Goal: Information Seeking & Learning: Learn about a topic

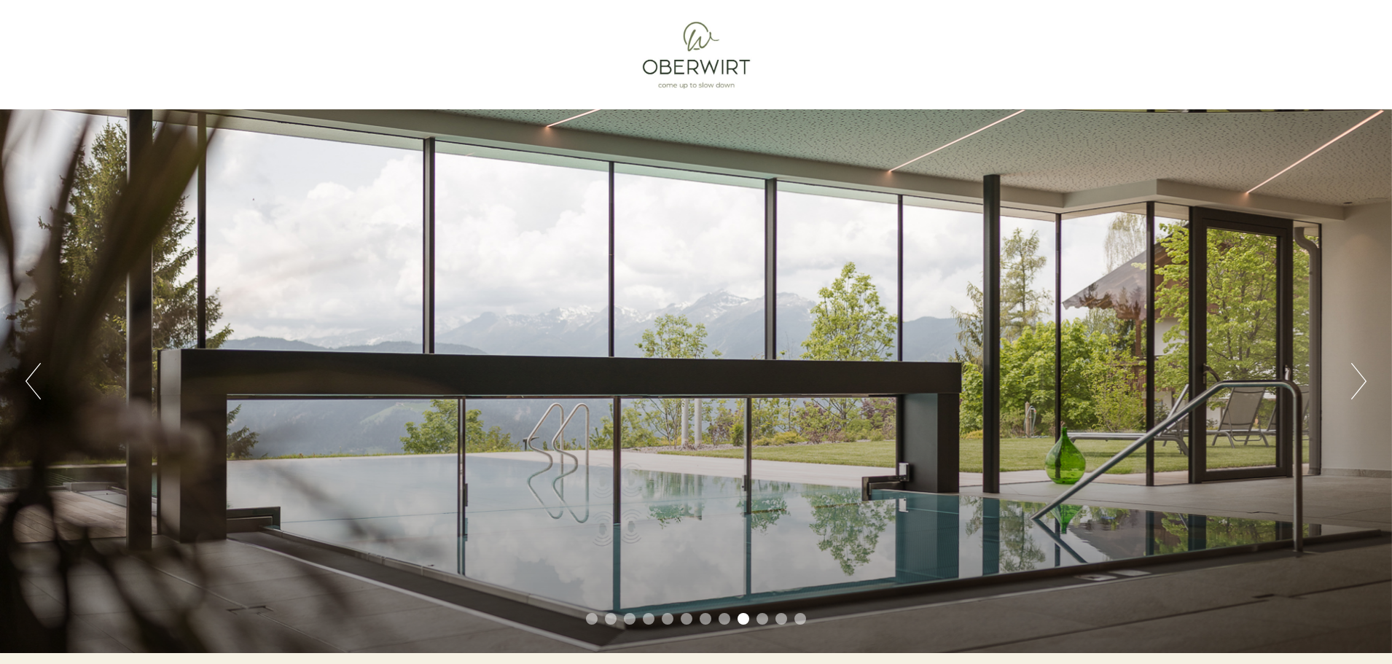
click at [686, 622] on li "8" at bounding box center [725, 619] width 12 height 12
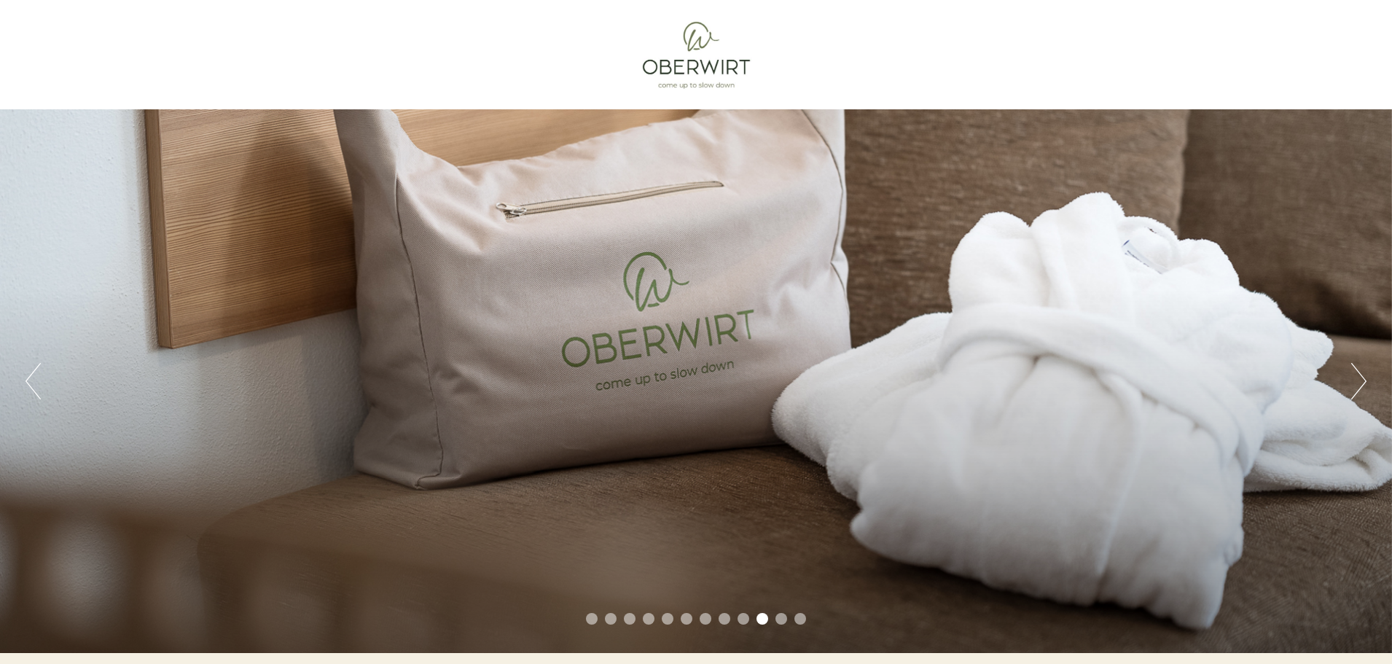
click at [686, 382] on button "Next" at bounding box center [1359, 381] width 15 height 36
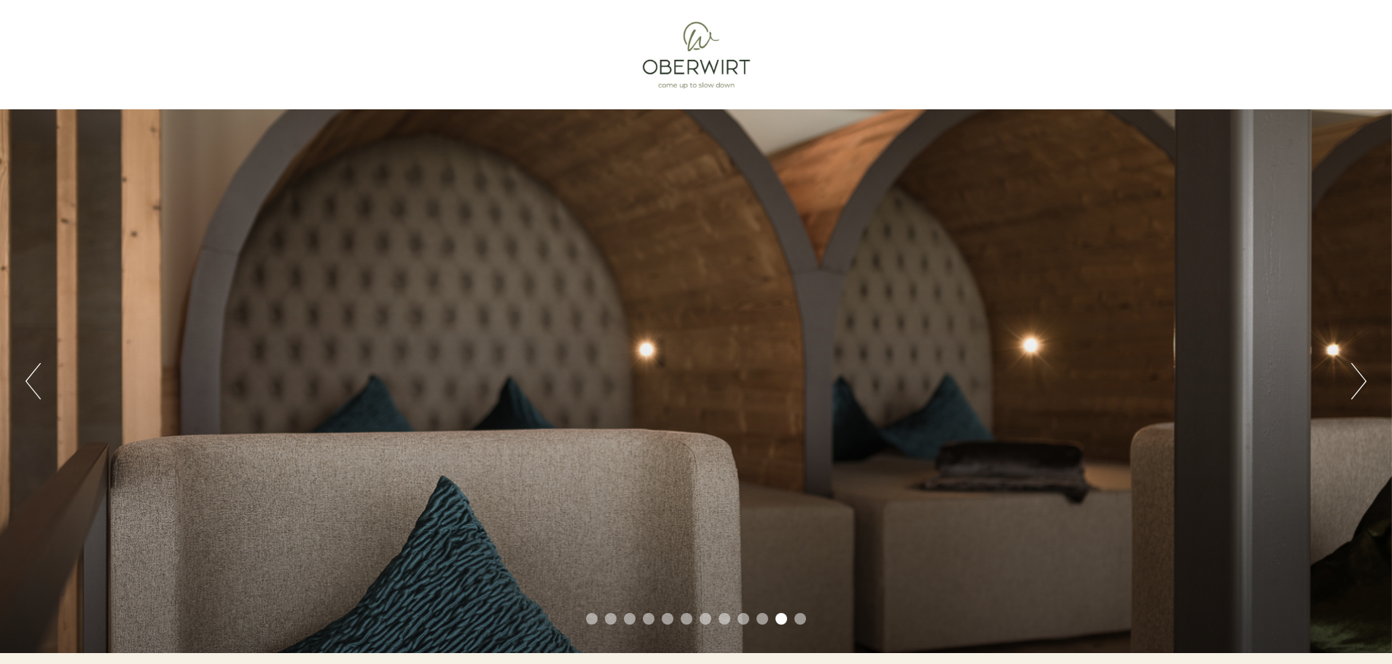
click at [686, 382] on button "Next" at bounding box center [1359, 381] width 15 height 36
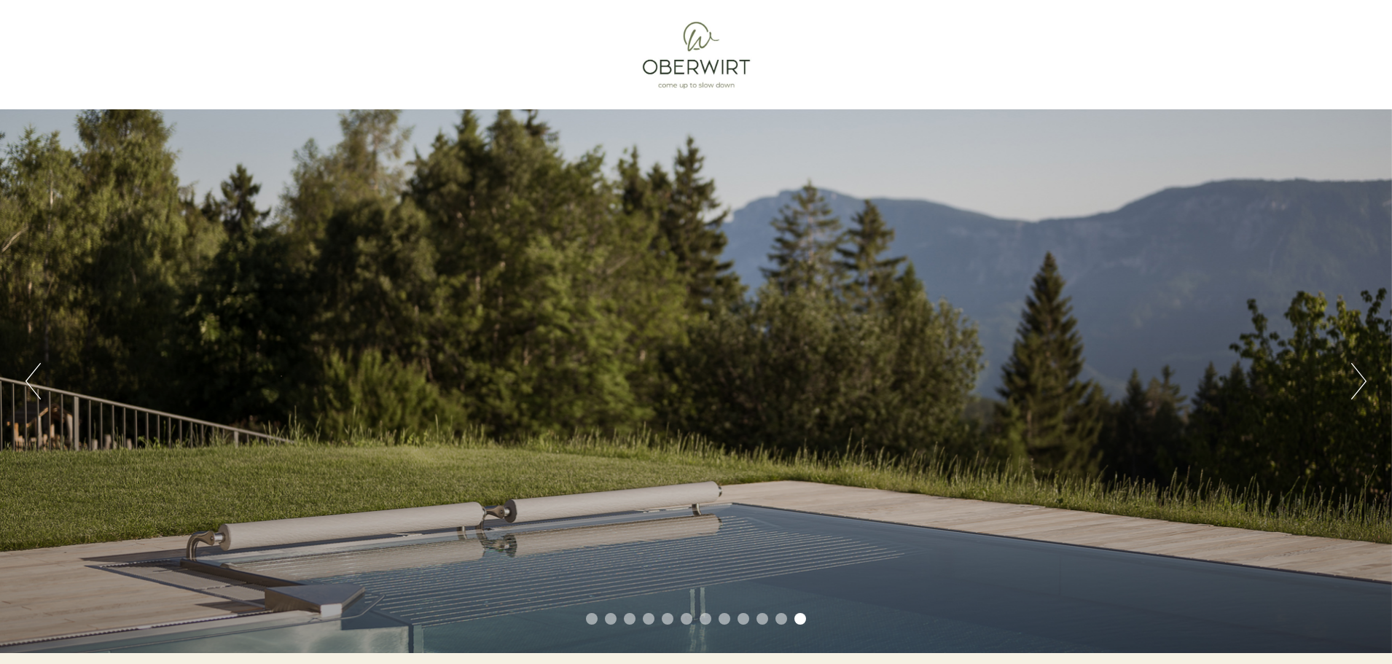
click at [686, 382] on button "Next" at bounding box center [1359, 381] width 15 height 36
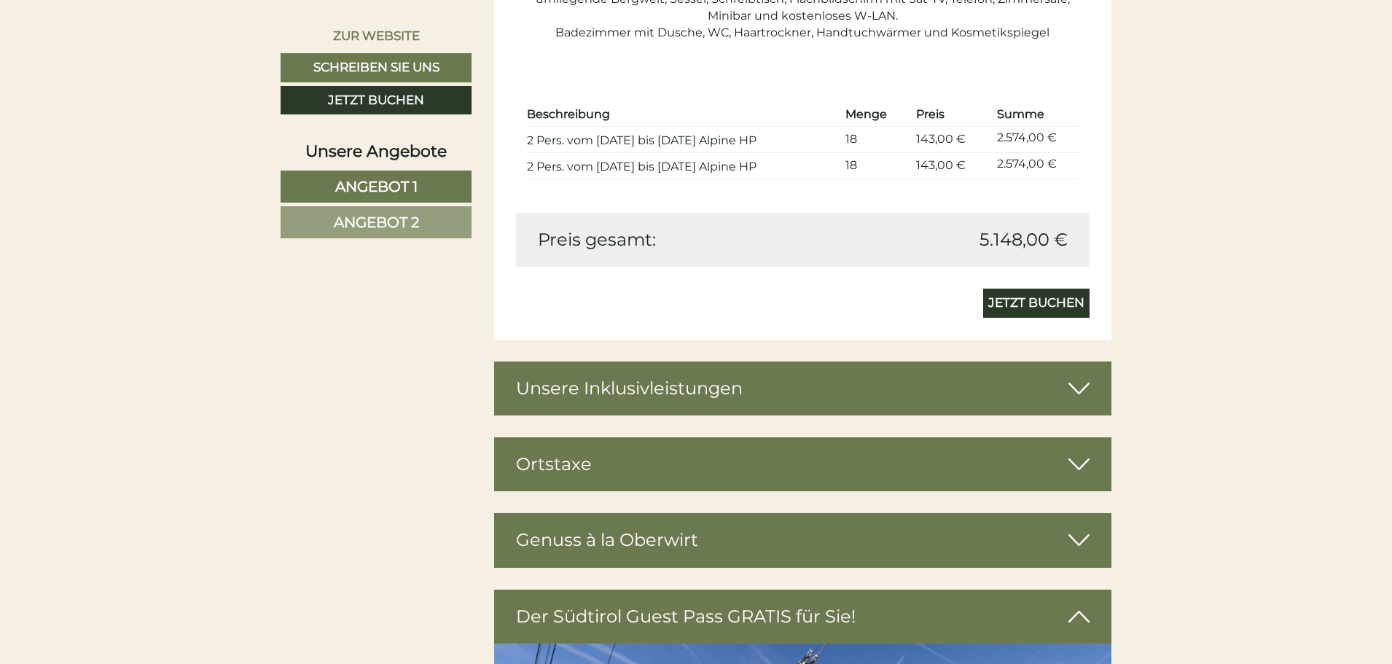
scroll to position [2989, 0]
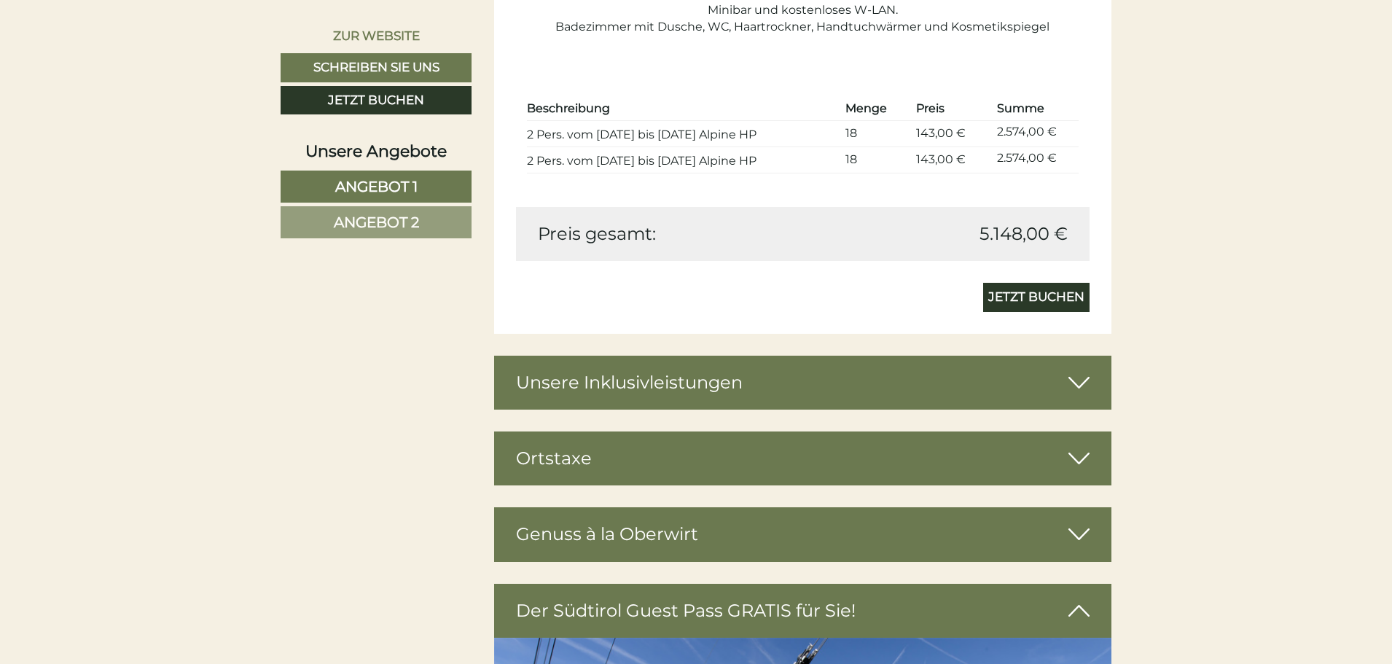
click at [686, 378] on icon at bounding box center [1079, 382] width 21 height 25
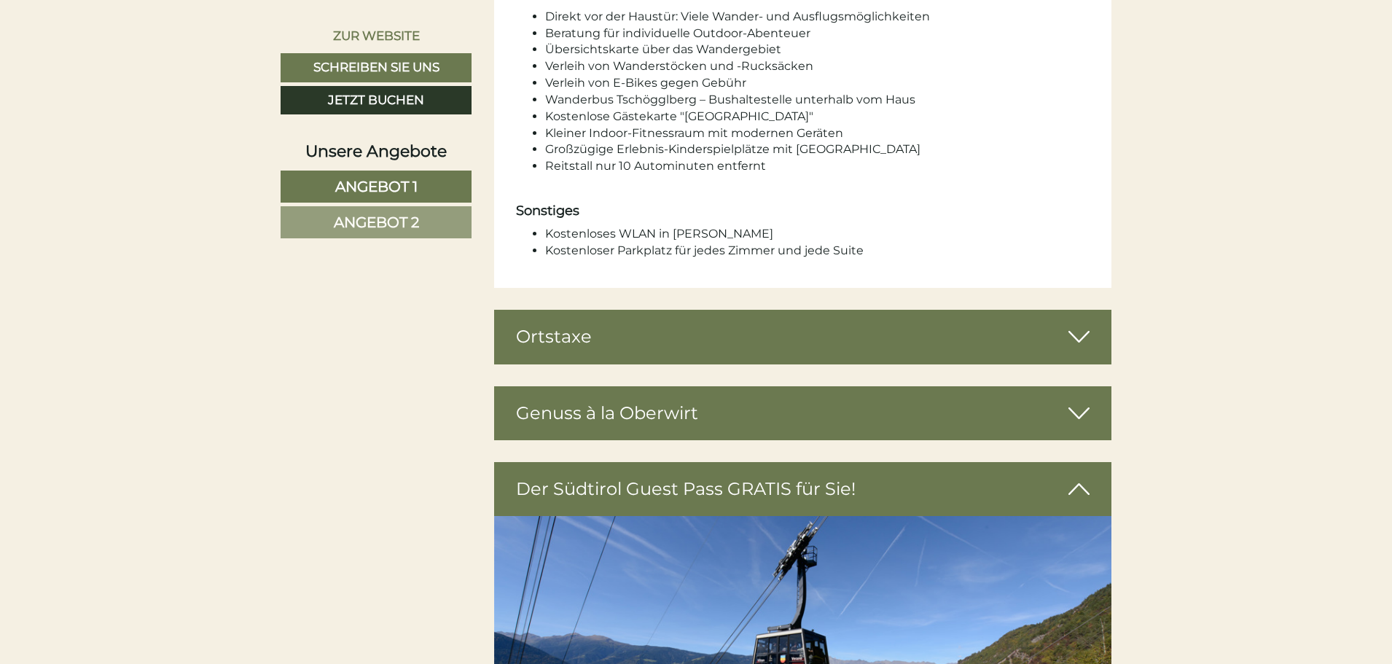
scroll to position [4301, 0]
drag, startPoint x: 917, startPoint y: 308, endPoint x: 867, endPoint y: 310, distance: 50.3
click at [686, 309] on div "Ortstaxe" at bounding box center [803, 336] width 618 height 54
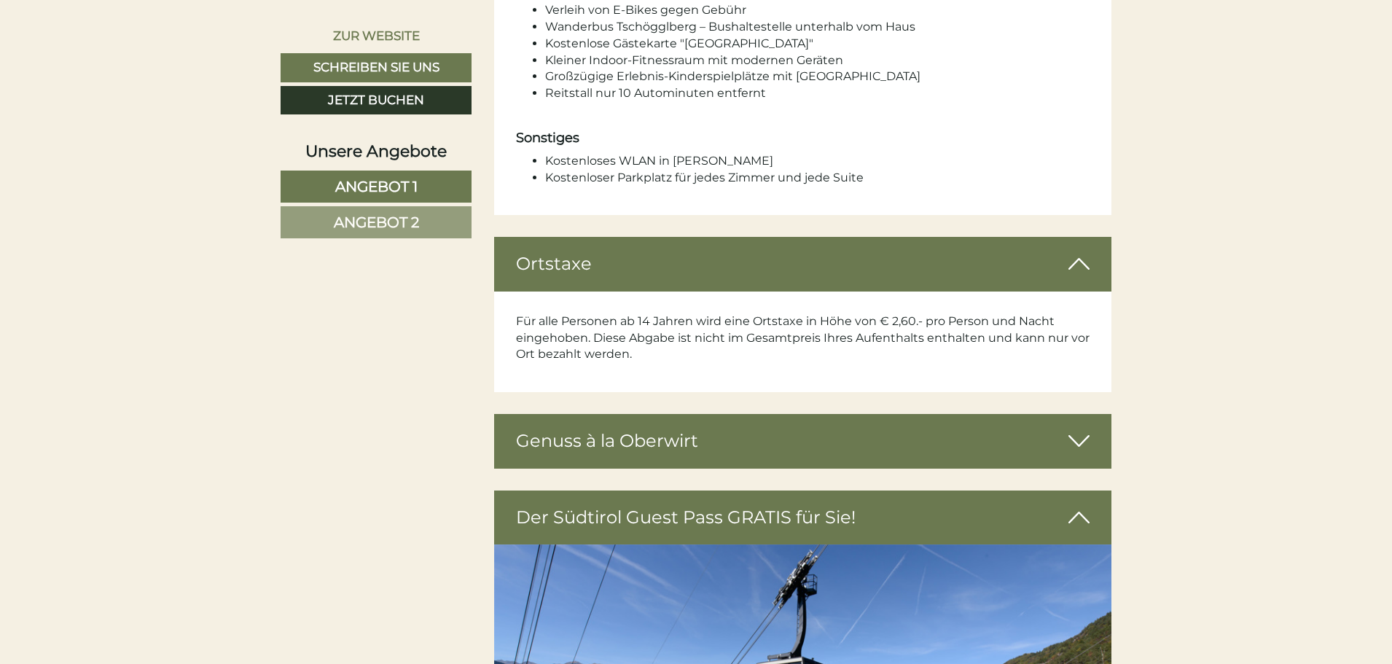
scroll to position [4374, 0]
click at [599, 416] on div "Genuss à la Oberwirt" at bounding box center [803, 440] width 618 height 54
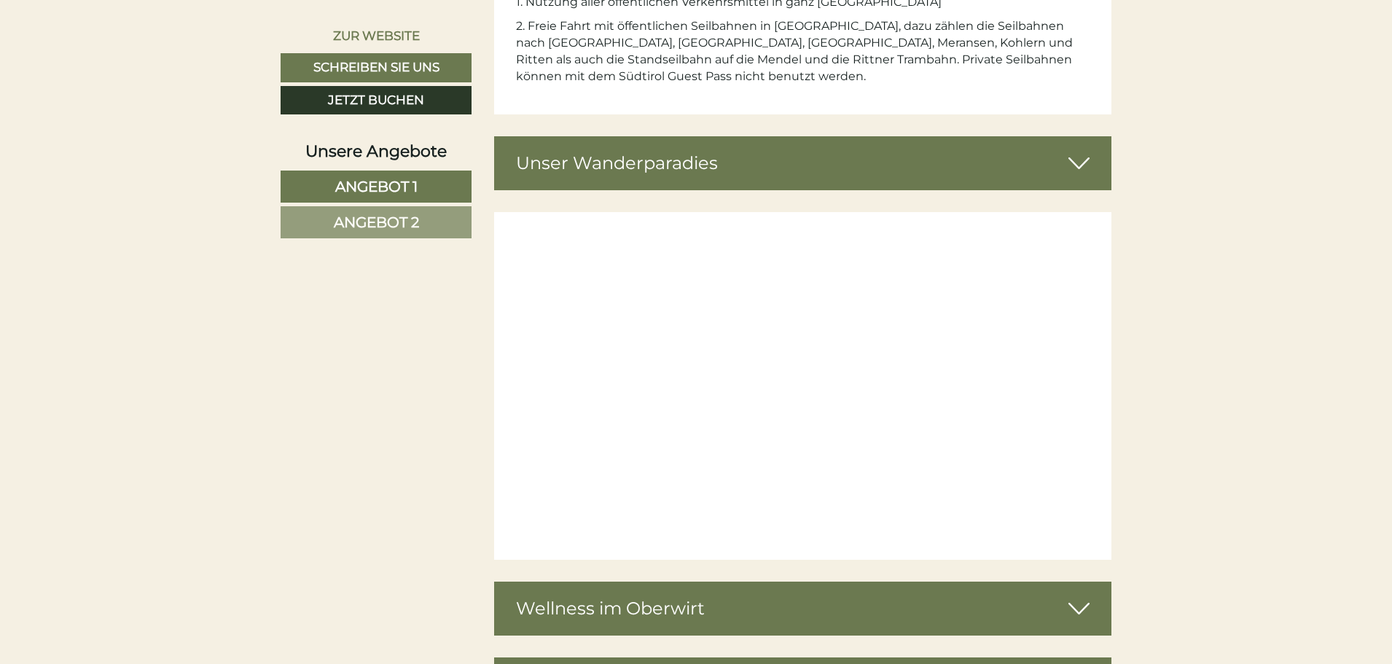
scroll to position [6051, 0]
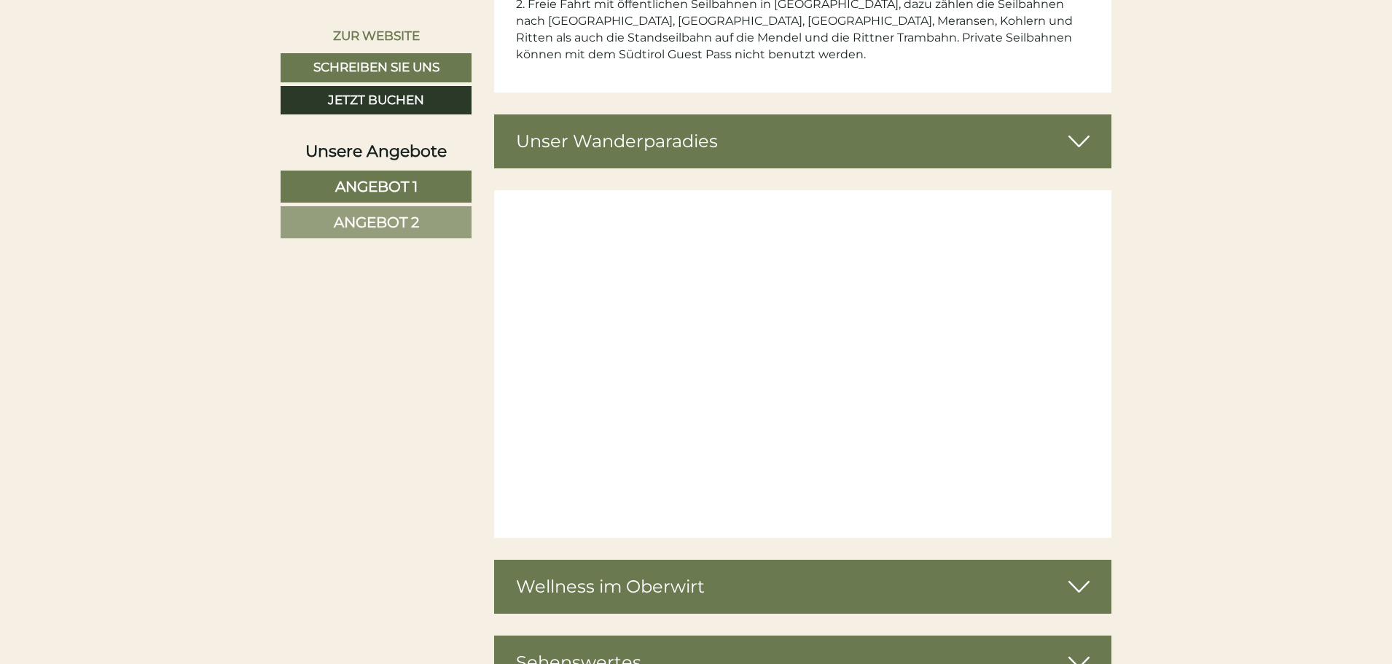
click at [686, 560] on div "Wellness im Oberwirt" at bounding box center [803, 587] width 618 height 54
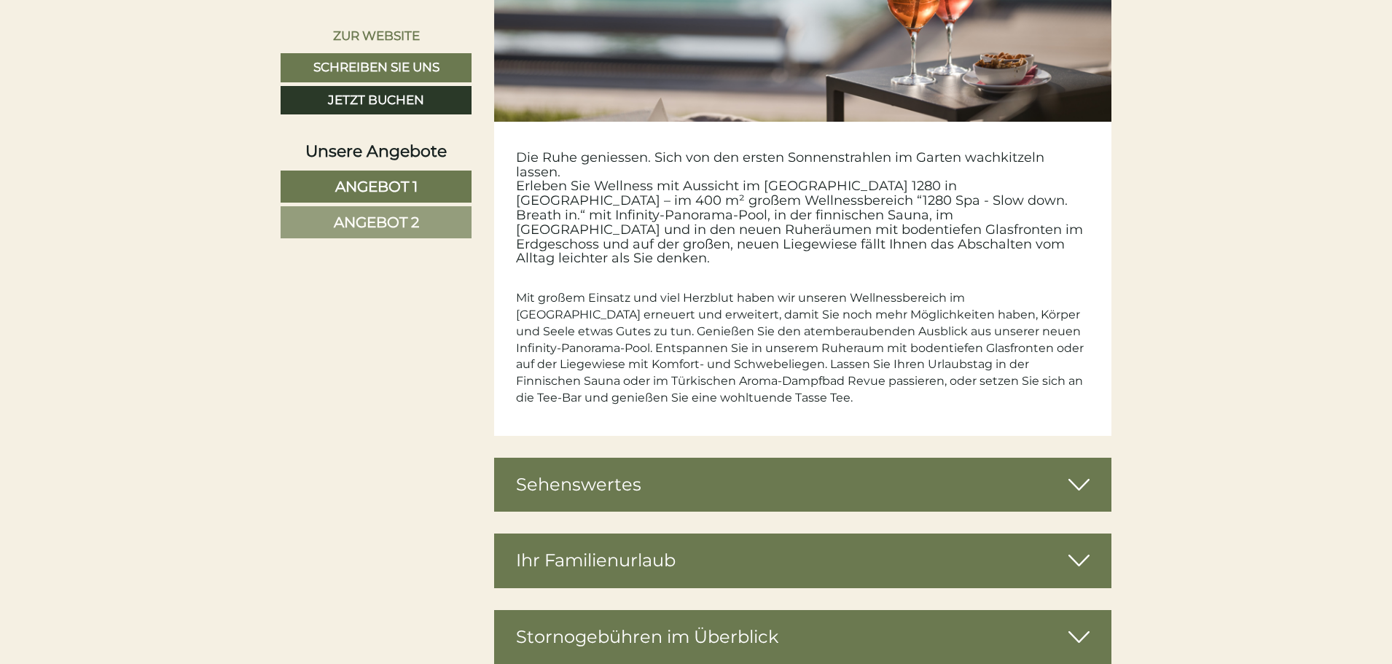
scroll to position [6853, 0]
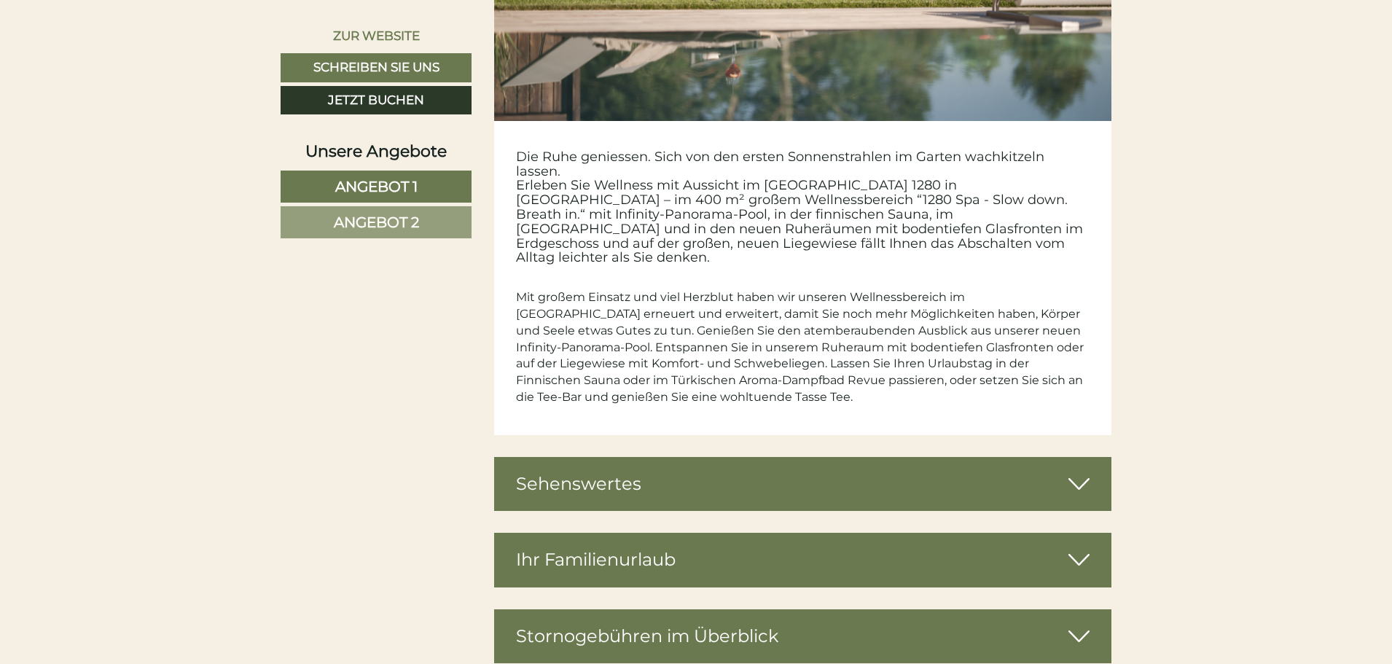
click at [577, 457] on div "Sehenswertes" at bounding box center [803, 484] width 618 height 54
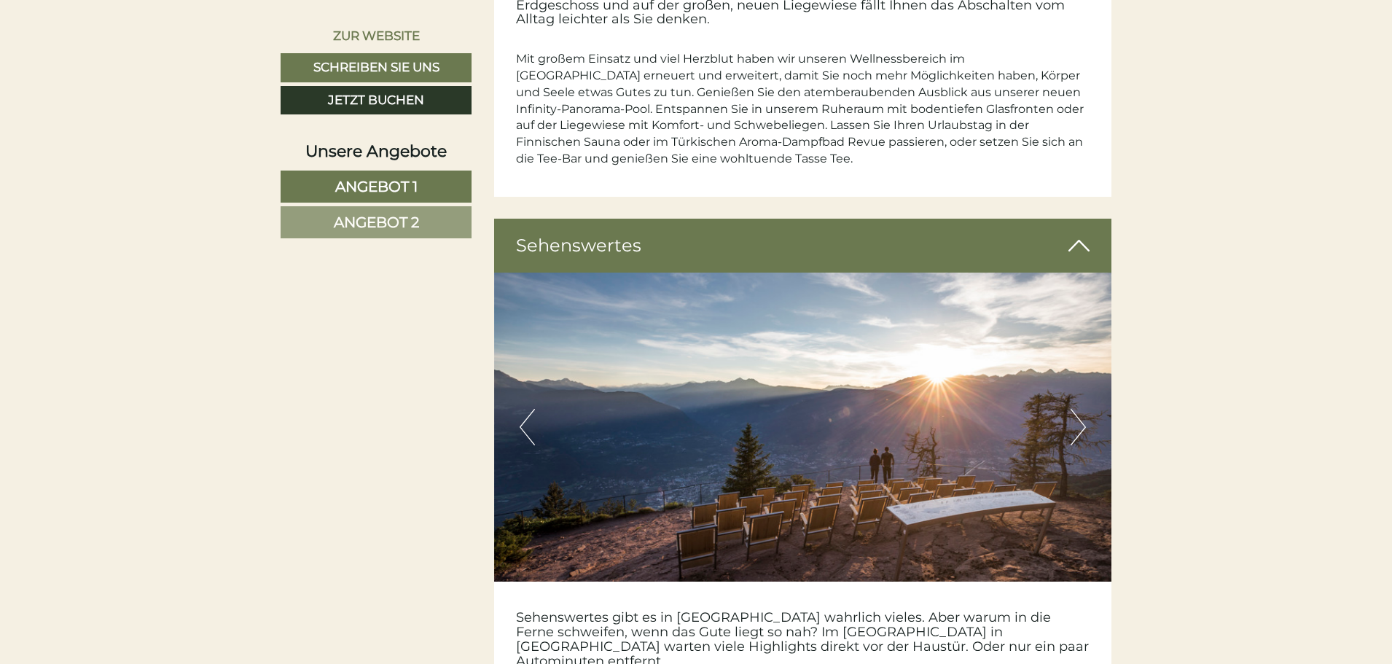
scroll to position [7144, 0]
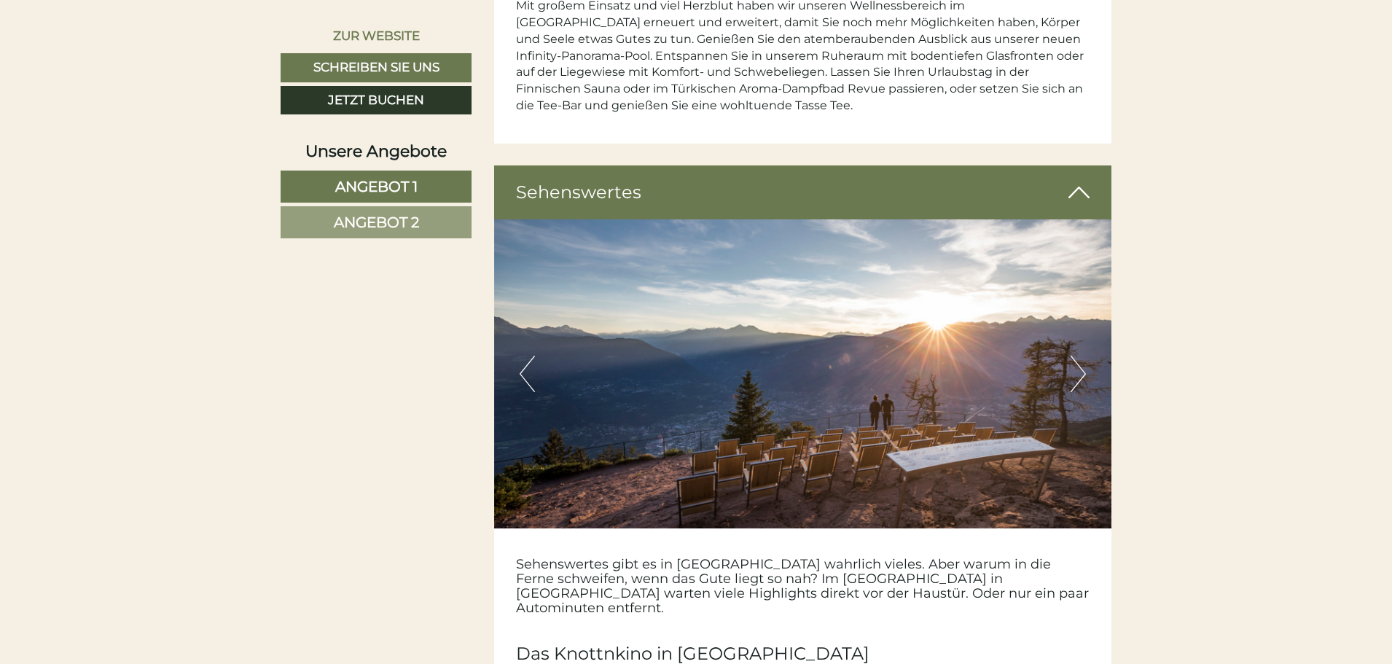
click at [686, 356] on button "Next" at bounding box center [1078, 374] width 15 height 36
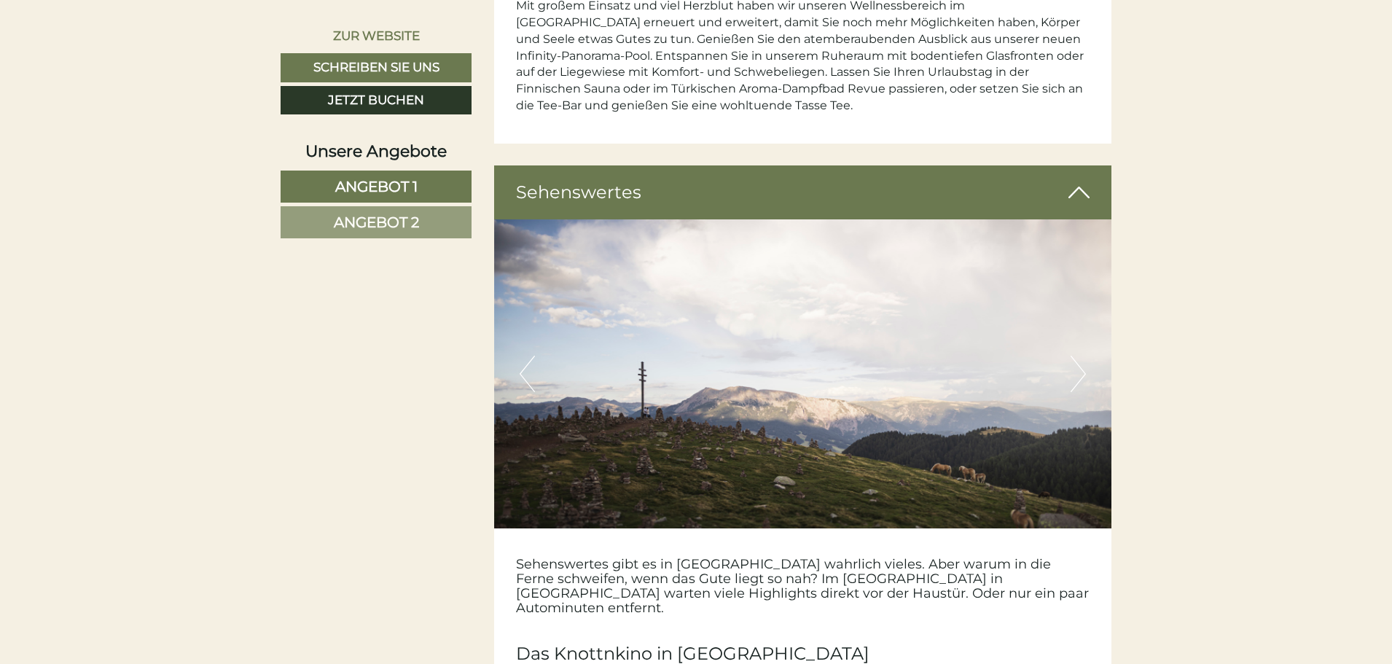
click at [686, 356] on button "Next" at bounding box center [1078, 374] width 15 height 36
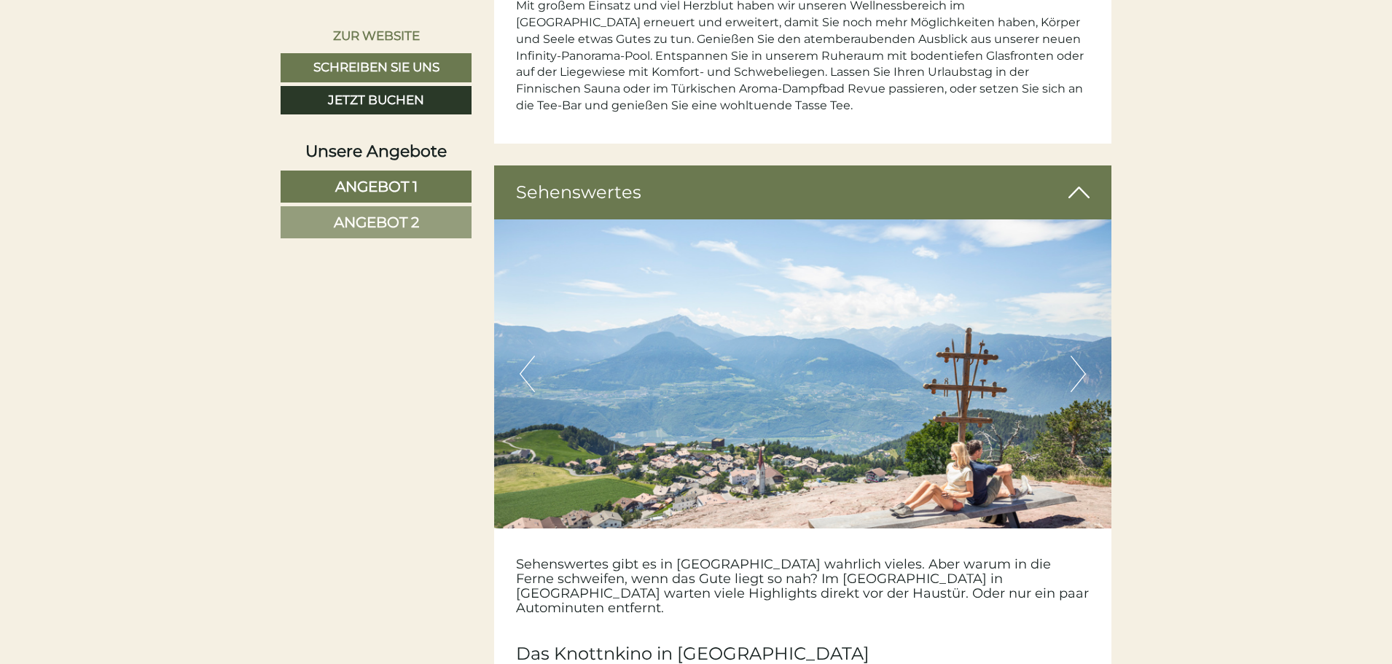
click at [529, 356] on button "Previous" at bounding box center [527, 374] width 15 height 36
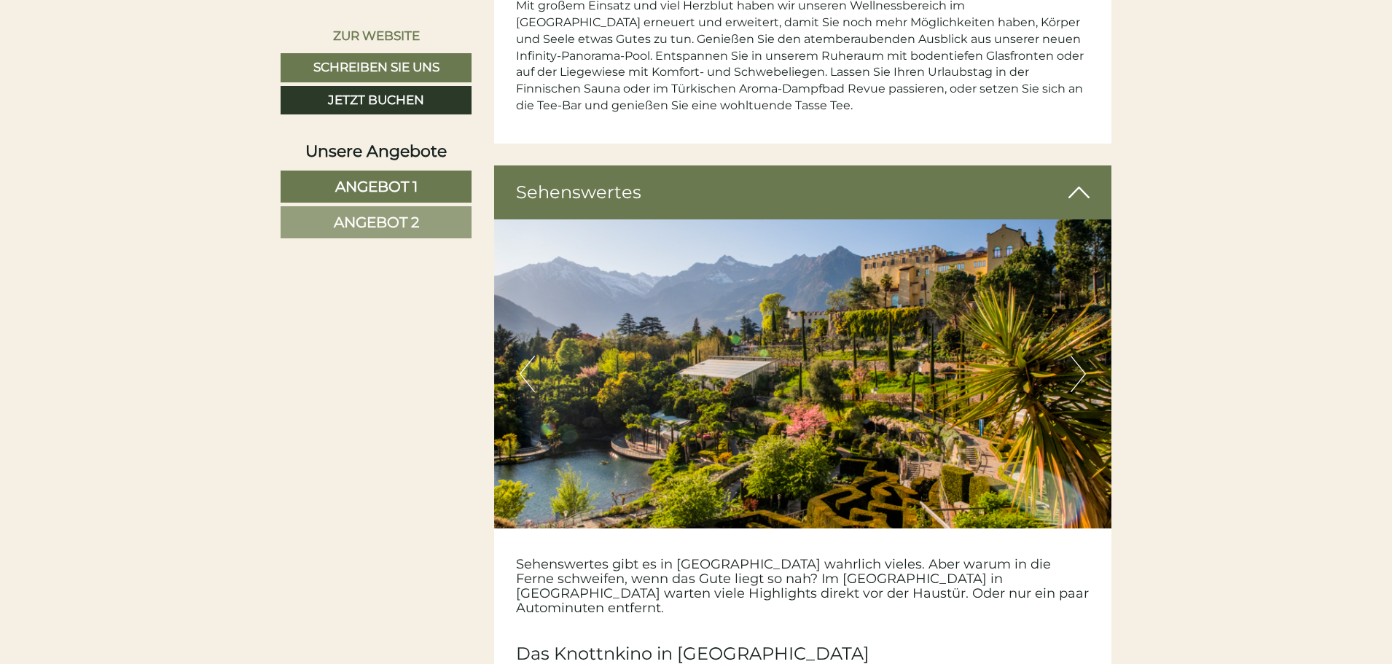
click at [686, 356] on button "Next" at bounding box center [1078, 374] width 15 height 36
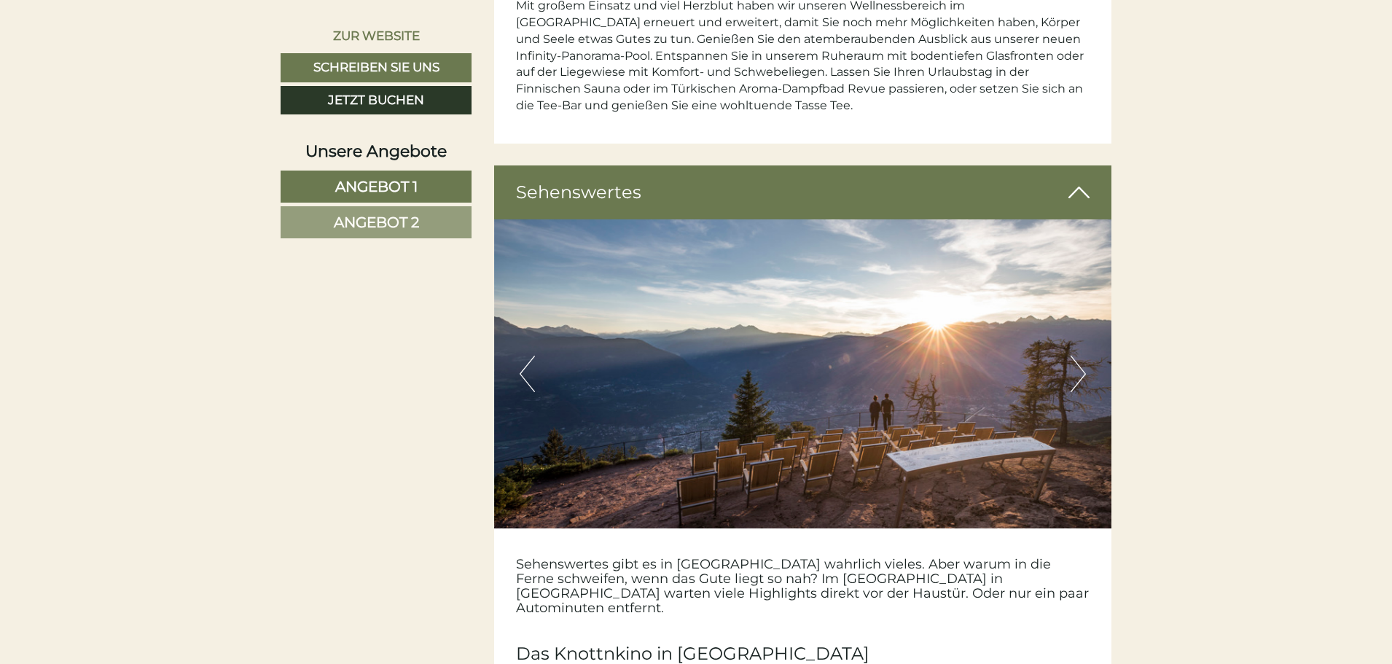
click at [686, 356] on button "Next" at bounding box center [1078, 374] width 15 height 36
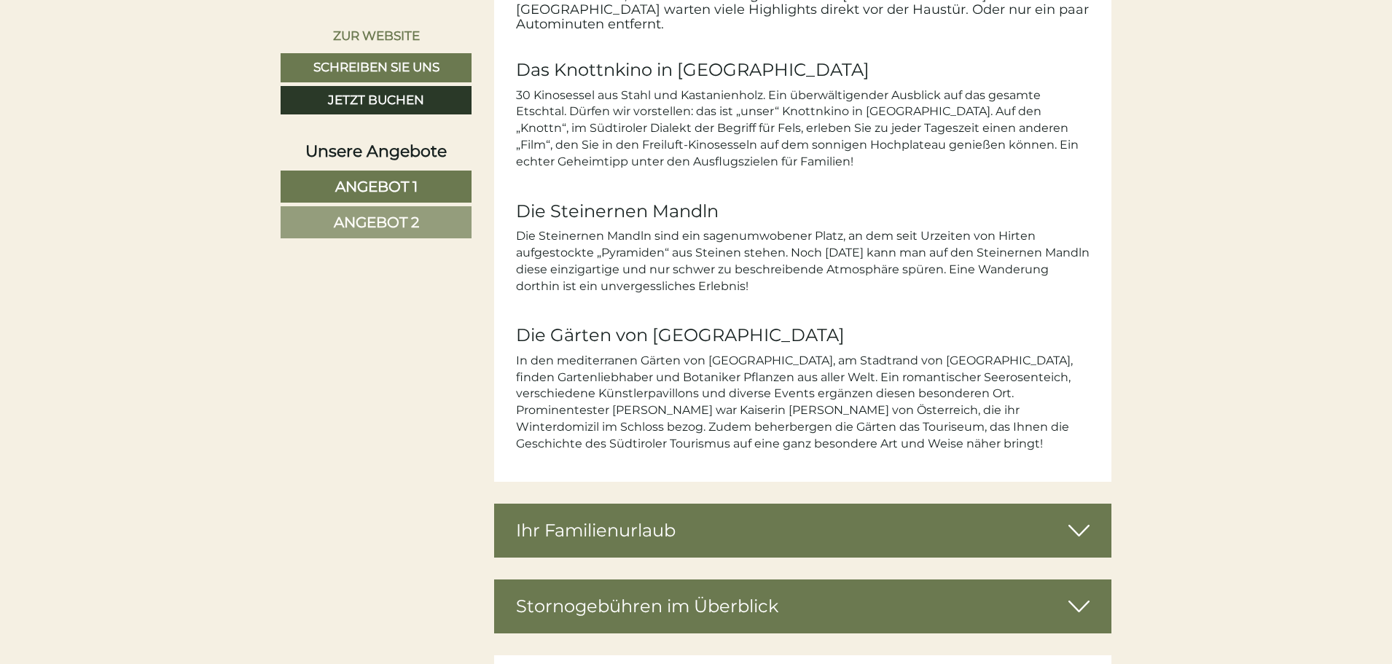
scroll to position [7800, 0]
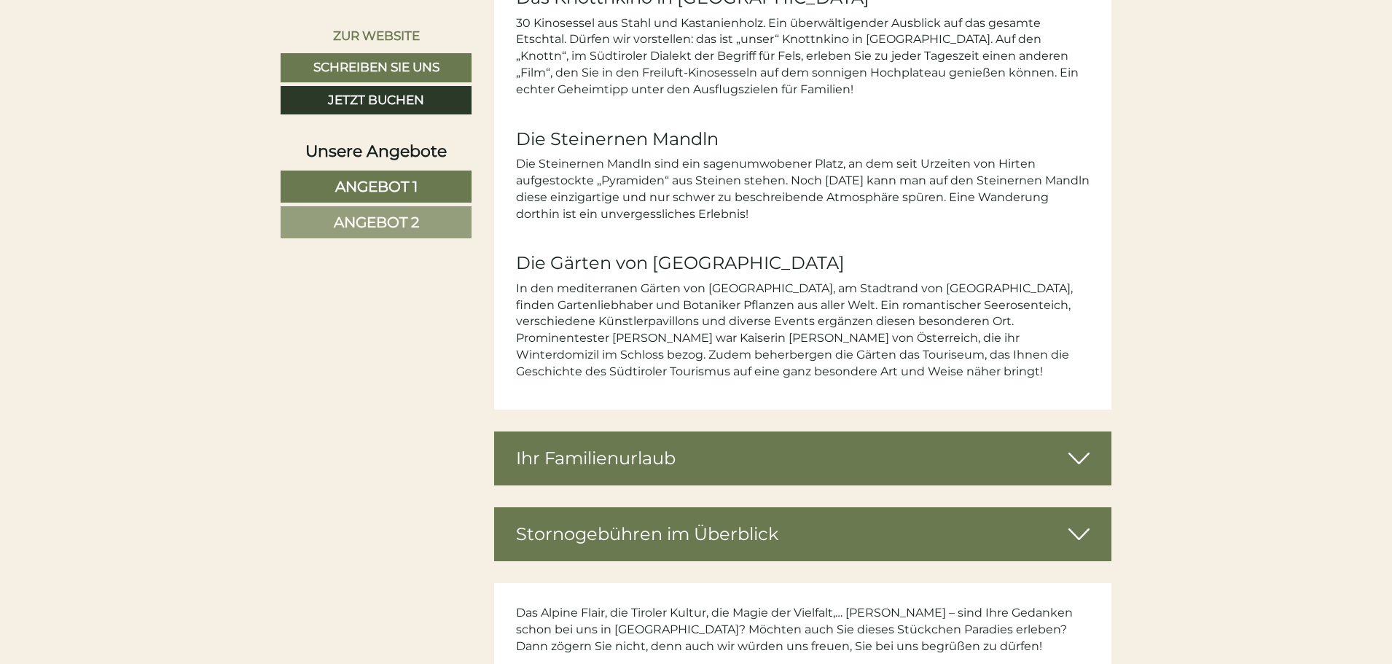
click at [582, 432] on div "Ihr Familienurlaub" at bounding box center [803, 459] width 618 height 54
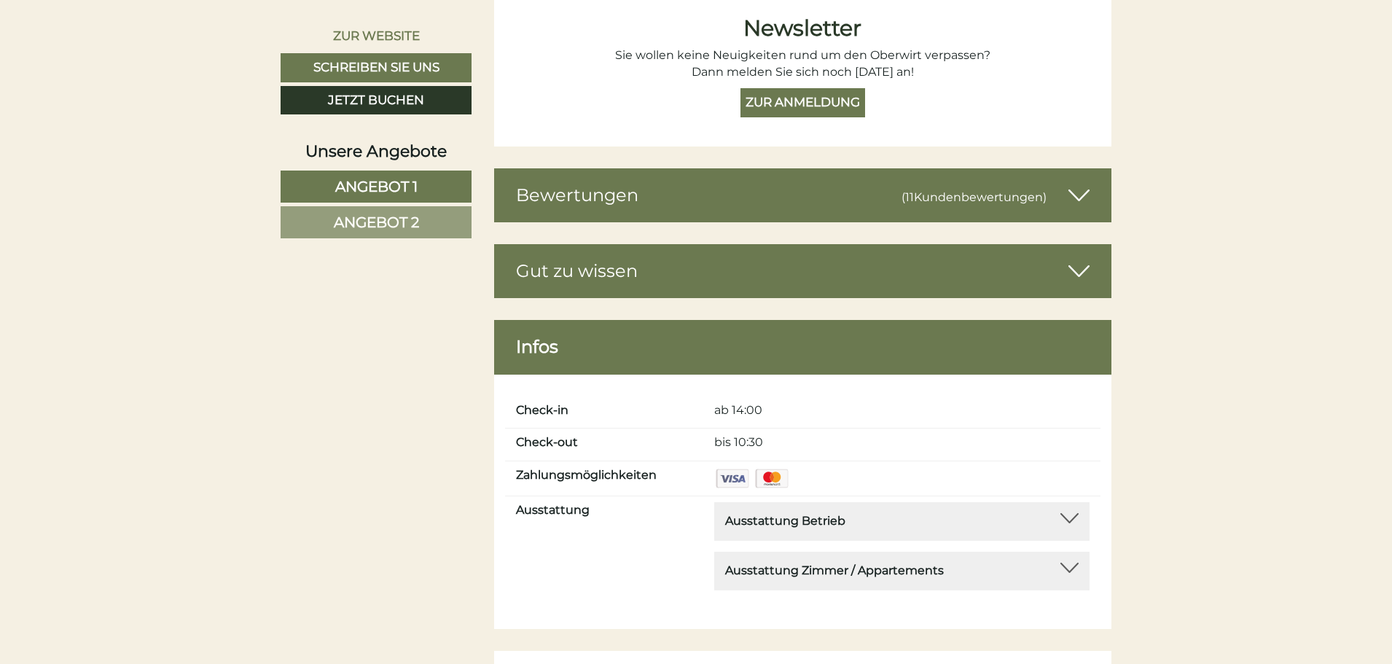
scroll to position [9550, 0]
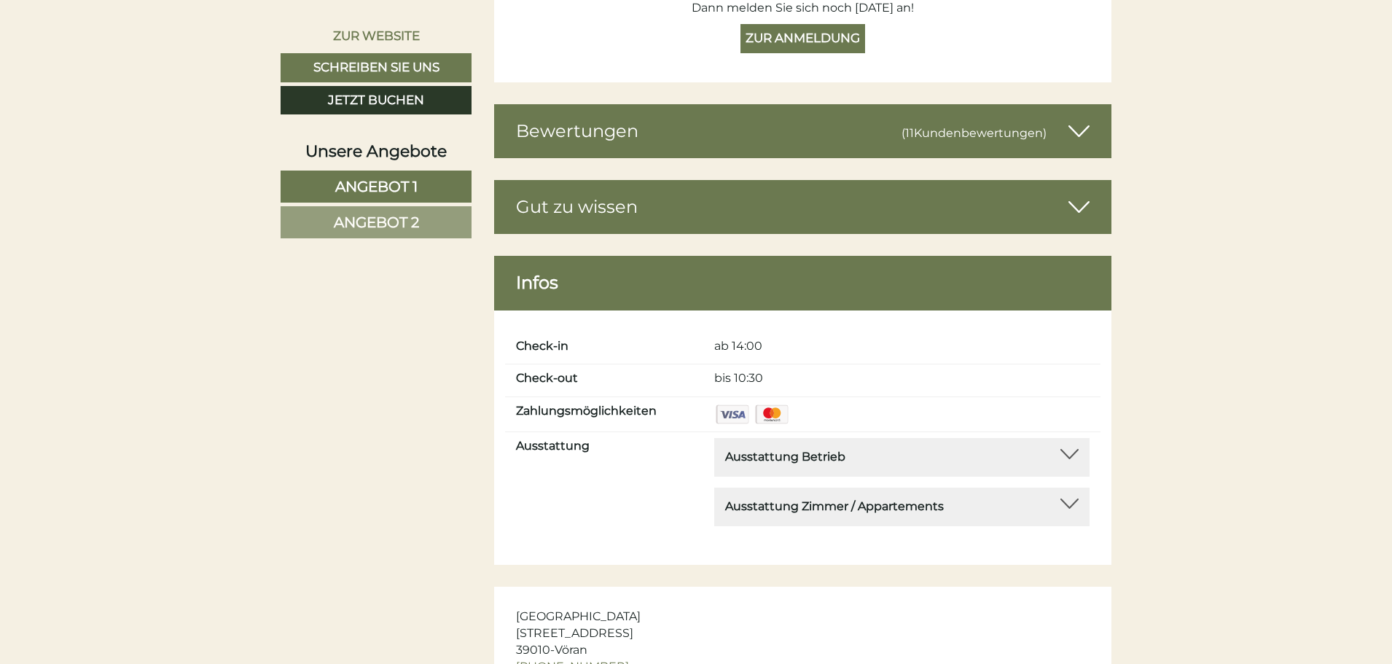
click at [686, 180] on div "Gut zu wissen" at bounding box center [803, 207] width 618 height 54
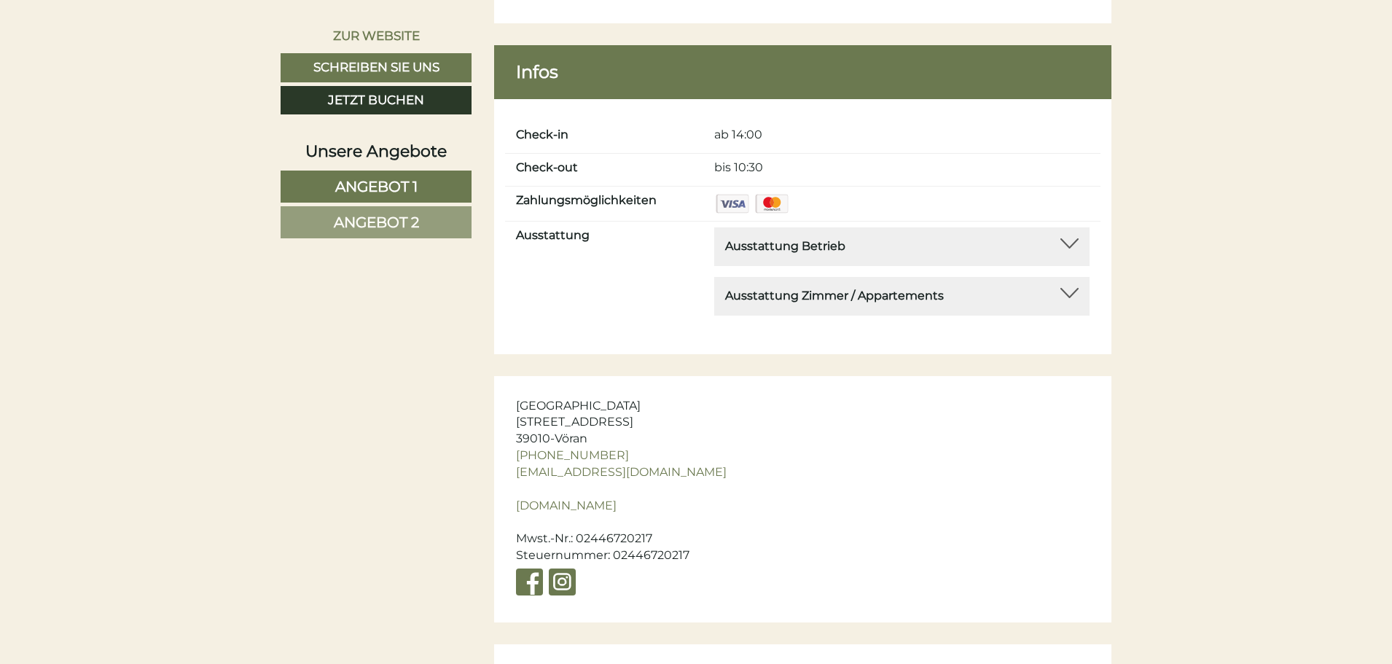
scroll to position [10935, 0]
